Goal: Task Accomplishment & Management: Use online tool/utility

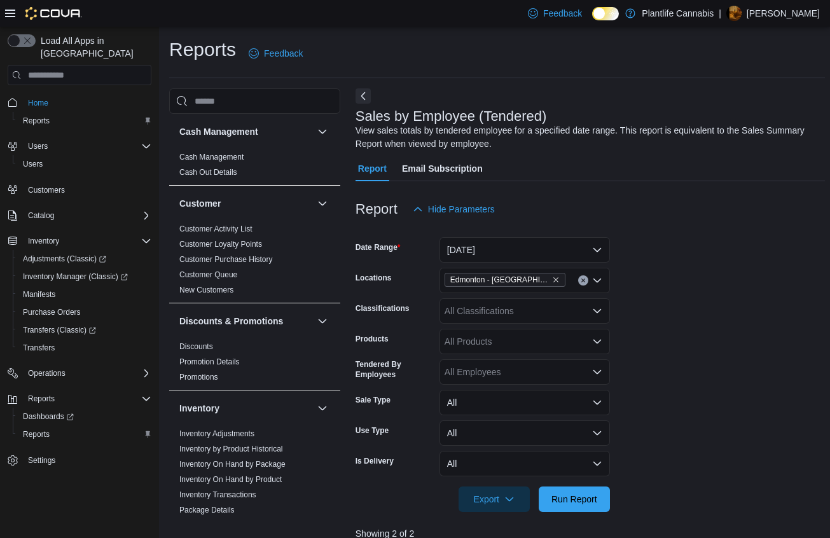
scroll to position [365, 0]
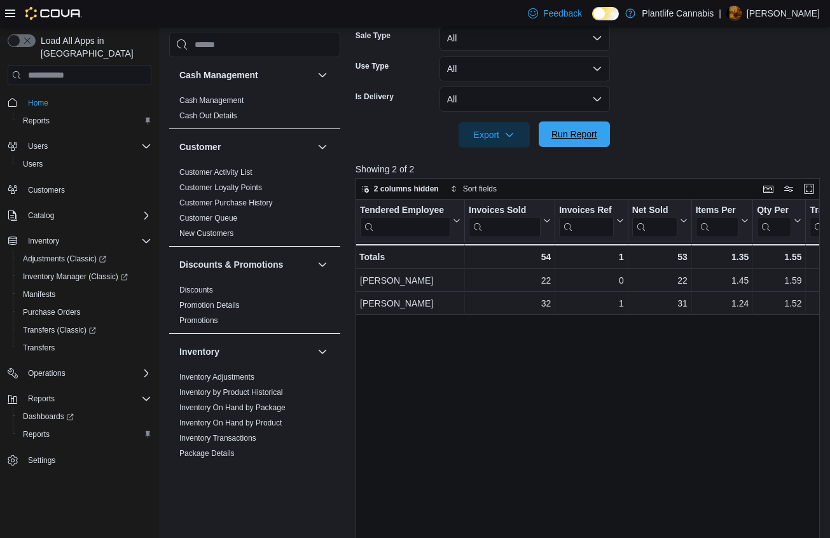
click at [577, 144] on span "Run Report" at bounding box center [574, 134] width 56 height 25
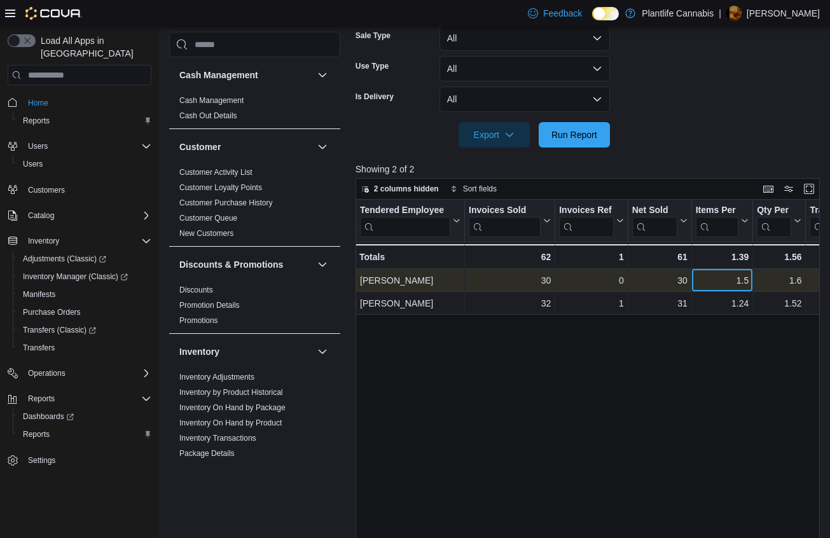
click at [738, 281] on div "1.5" at bounding box center [722, 280] width 53 height 15
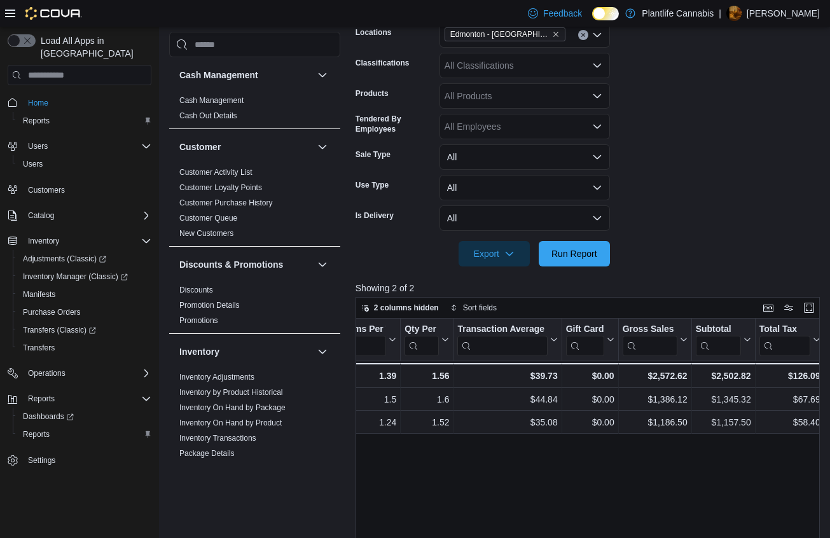
scroll to position [139, 0]
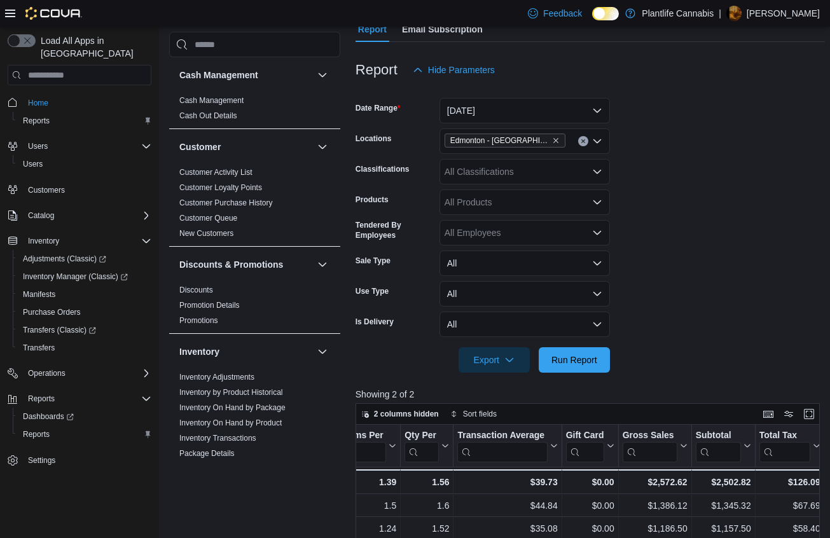
click at [526, 170] on div "All Classifications" at bounding box center [525, 171] width 171 height 25
type input "***"
click at [499, 198] on span "Accessory Group" at bounding box center [501, 193] width 68 height 13
click at [573, 361] on span "Run Report" at bounding box center [575, 359] width 46 height 13
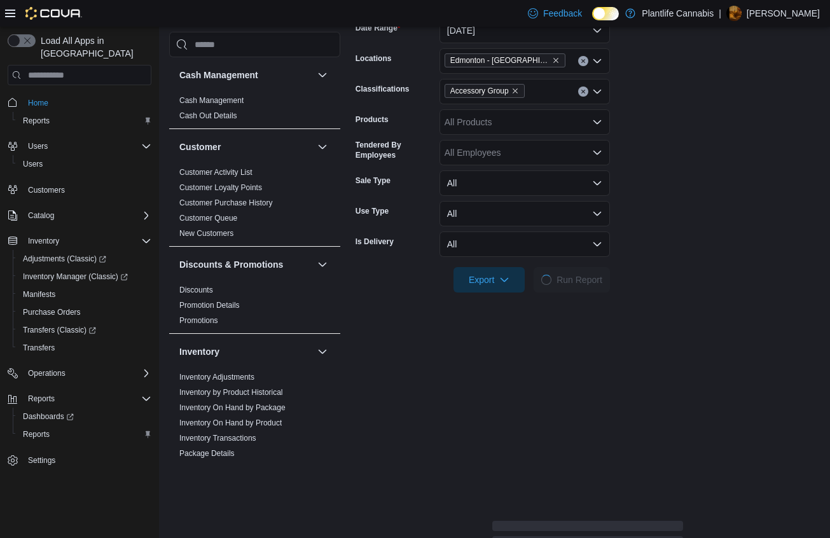
scroll to position [319, 0]
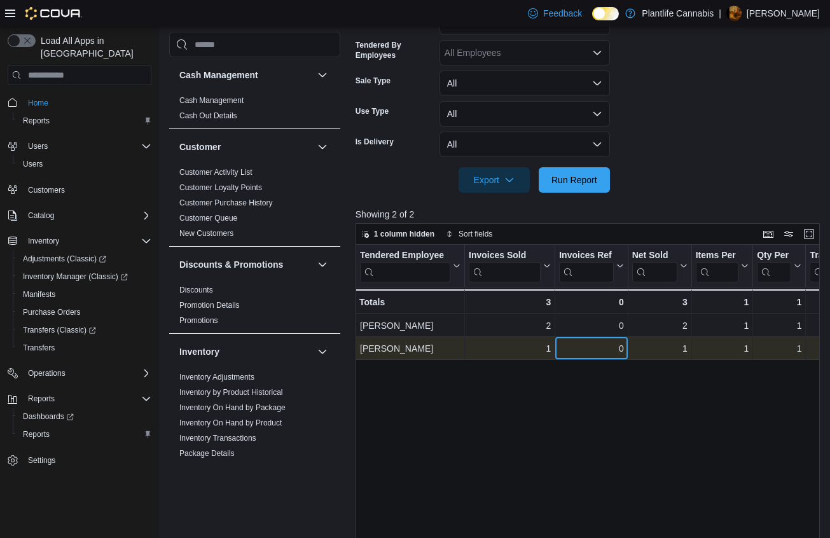
click at [615, 352] on div "0" at bounding box center [591, 348] width 64 height 15
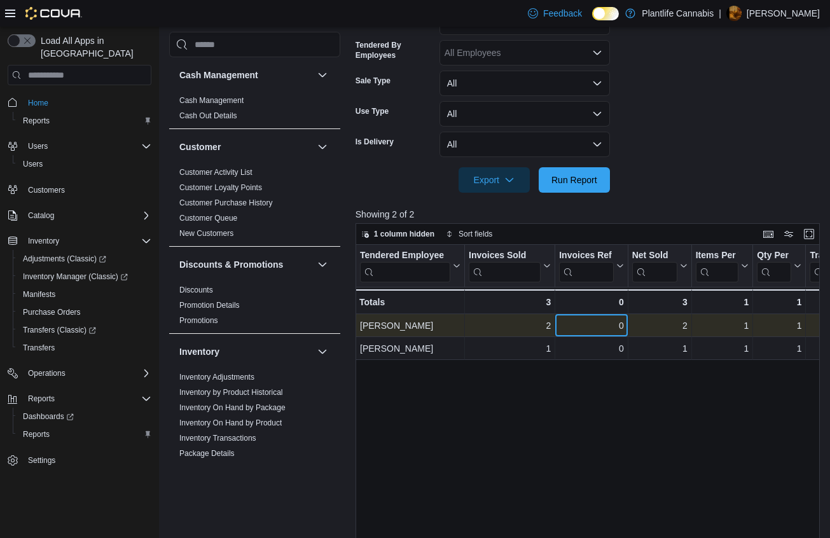
click at [620, 331] on div "0" at bounding box center [591, 325] width 64 height 15
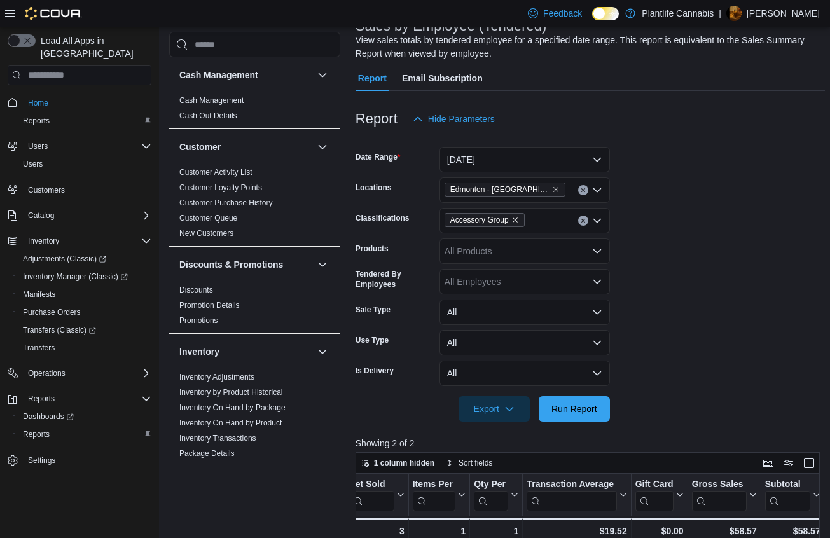
scroll to position [0, 0]
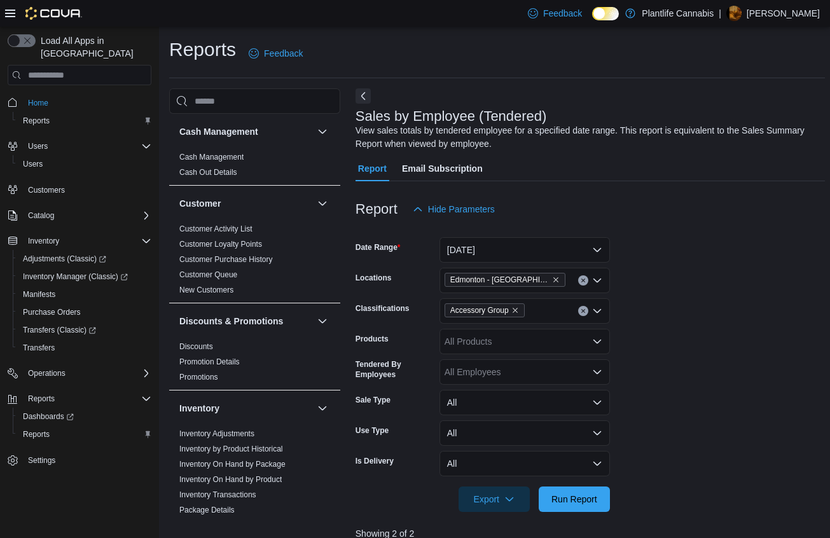
click at [584, 307] on button "Clear input" at bounding box center [583, 311] width 10 height 10
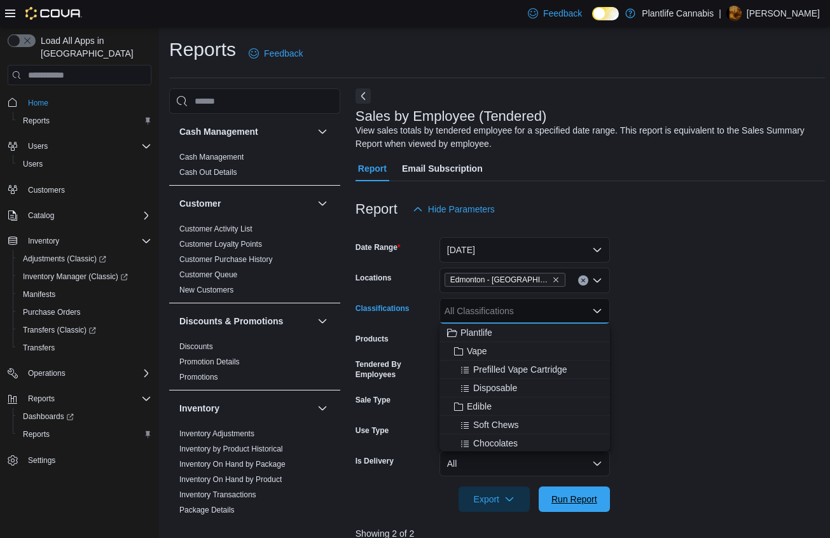
click at [588, 497] on span "Run Report" at bounding box center [575, 499] width 46 height 13
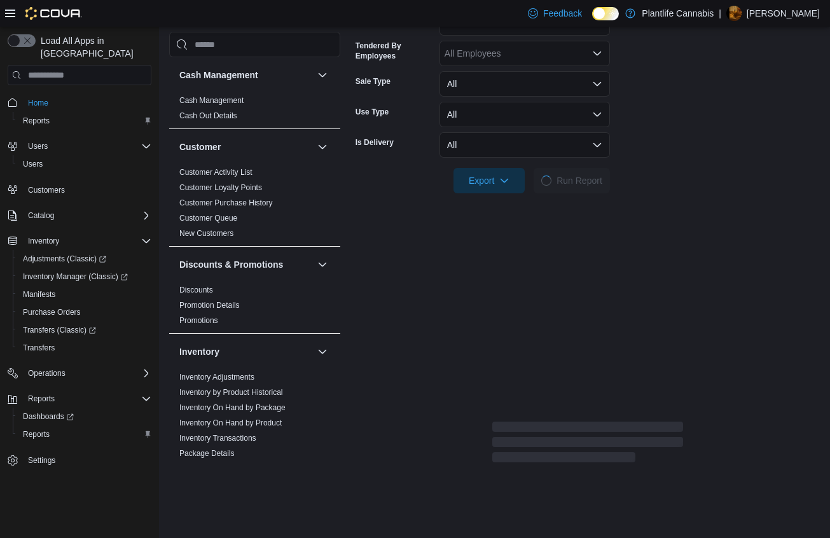
scroll to position [378, 0]
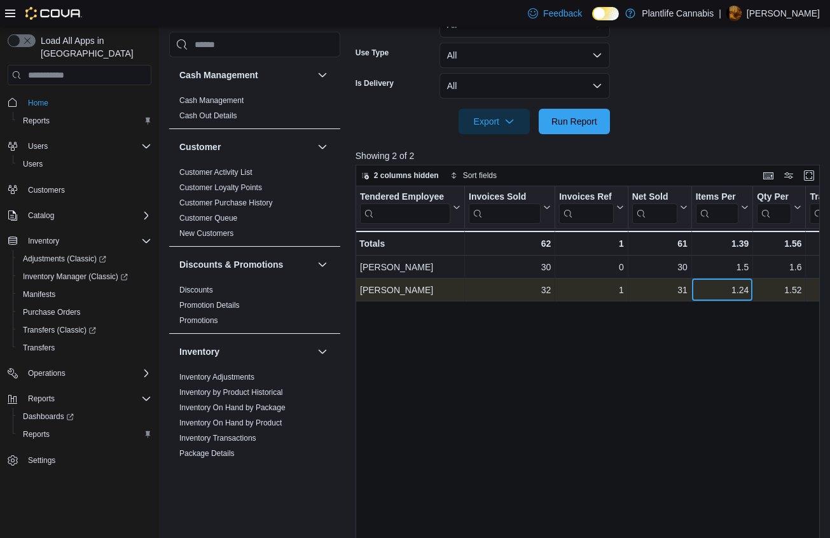
click at [720, 289] on div "1.24" at bounding box center [722, 289] width 53 height 15
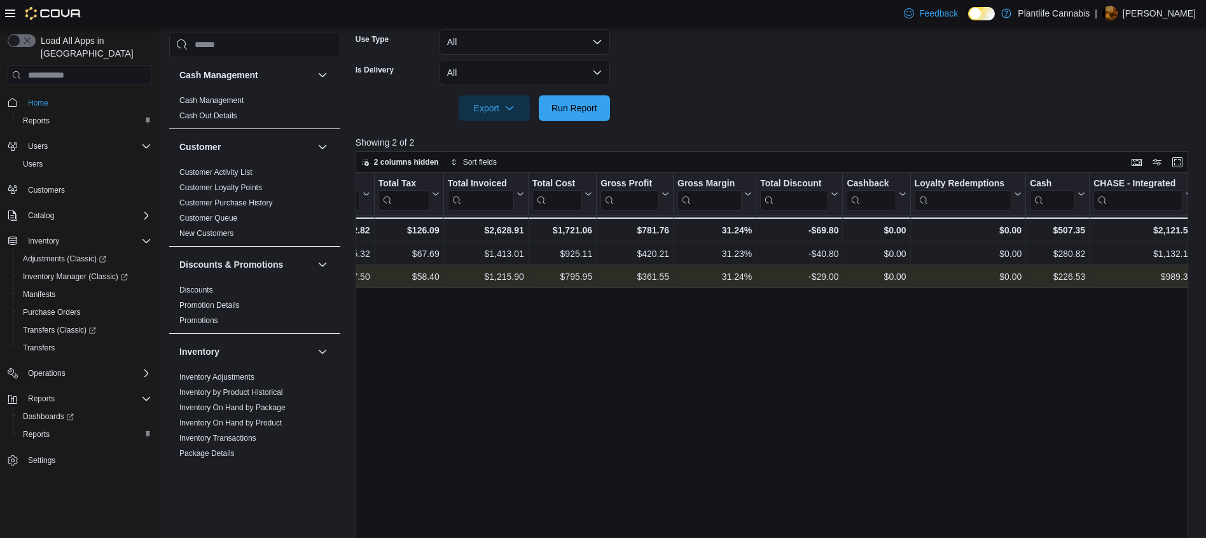
scroll to position [0, 819]
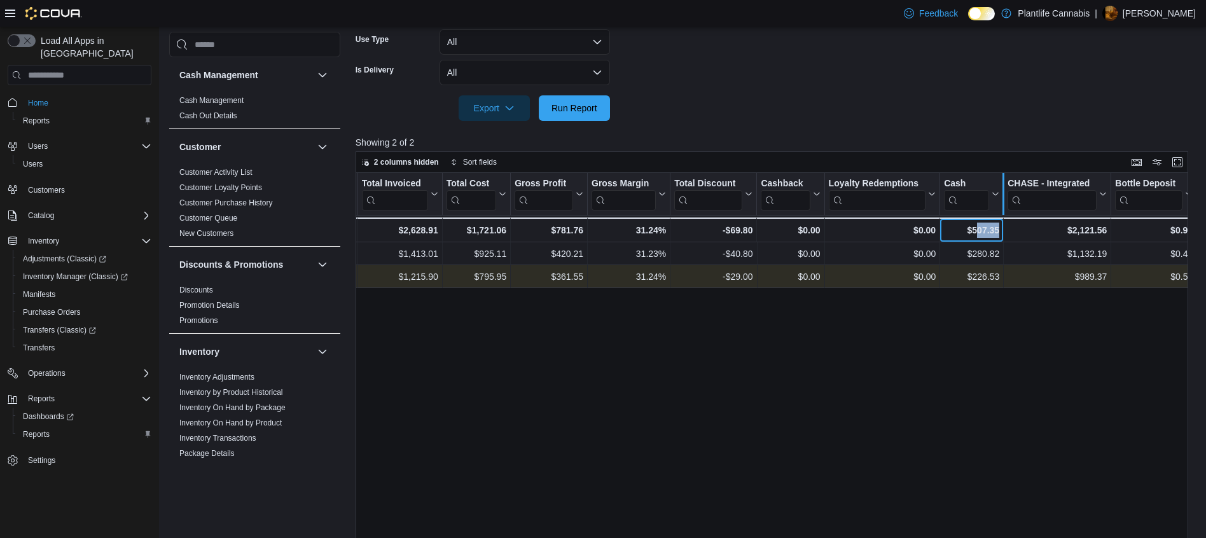
drag, startPoint x: 970, startPoint y: 228, endPoint x: 1003, endPoint y: 190, distance: 50.1
click at [830, 232] on div "$507.35 - Cash, column 19, row 3" at bounding box center [972, 230] width 64 height 25
